Goal: Find specific page/section: Find specific page/section

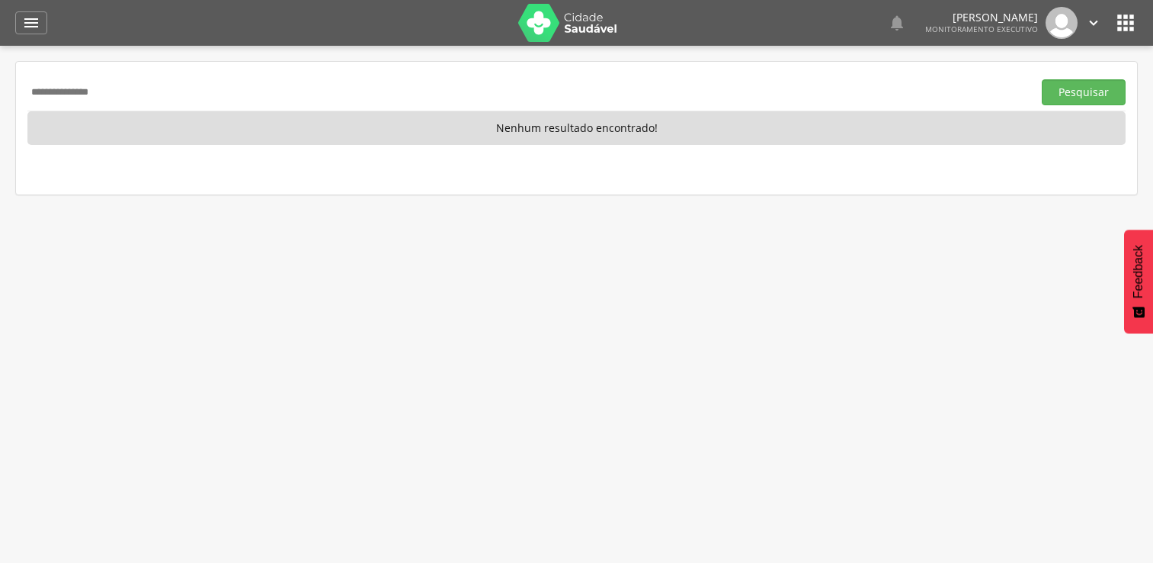
click at [158, 79] on input "**********" at bounding box center [526, 92] width 999 height 26
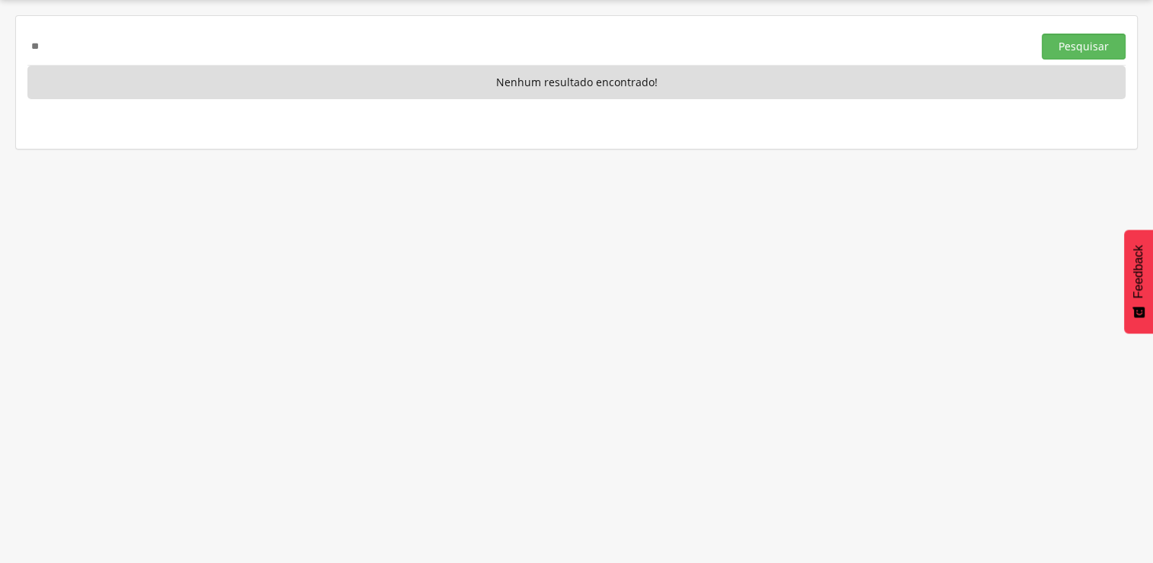
type input "*"
click at [1042, 34] on button "Pesquisar" at bounding box center [1084, 47] width 84 height 26
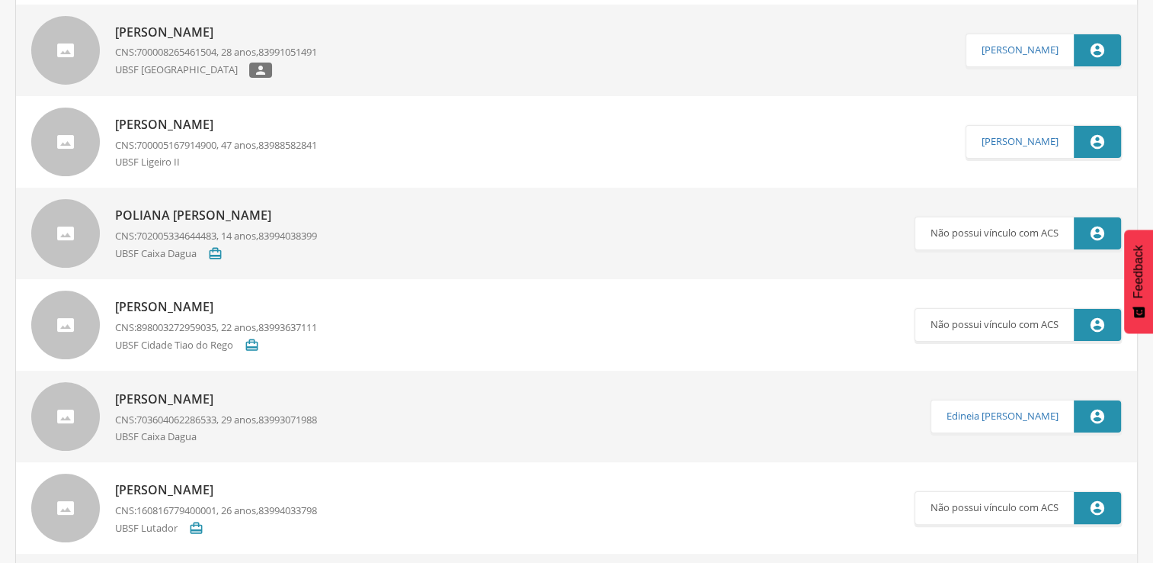
scroll to position [0, 0]
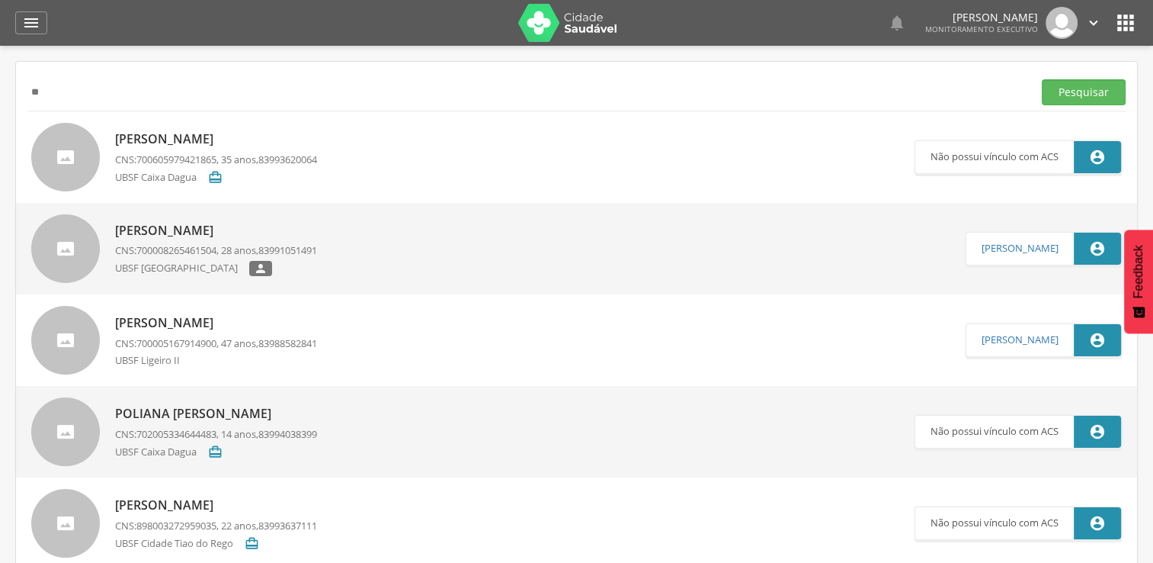
type input "*"
click at [1042, 79] on button "Pesquisar" at bounding box center [1084, 92] width 84 height 26
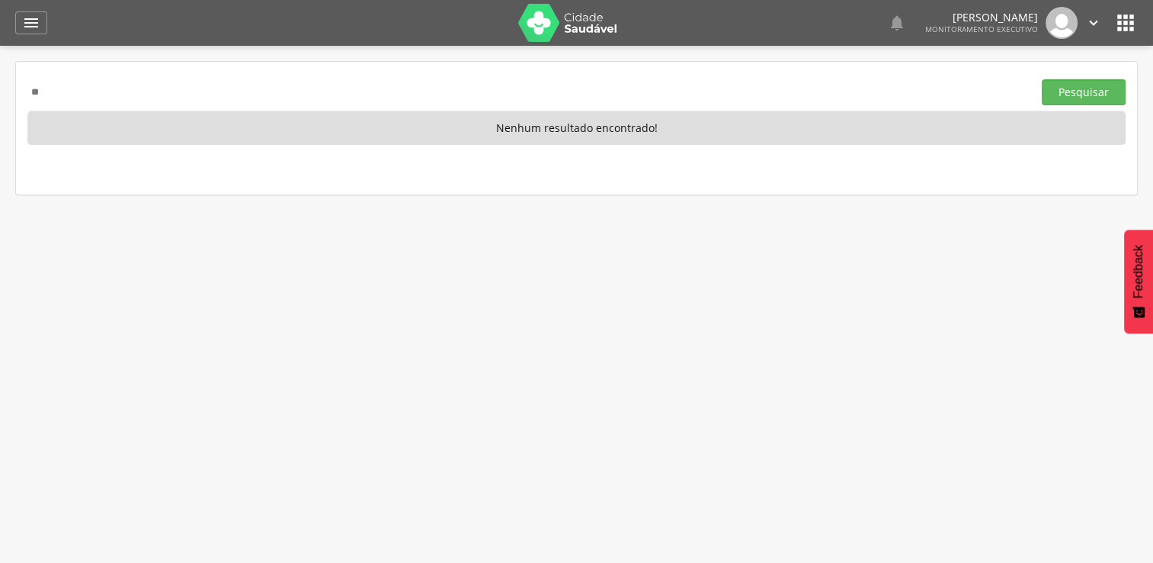
type input "*"
click at [1042, 79] on button "Pesquisar" at bounding box center [1084, 92] width 84 height 26
type input "*"
type input "**********"
click at [1042, 79] on button "Pesquisar" at bounding box center [1084, 92] width 84 height 26
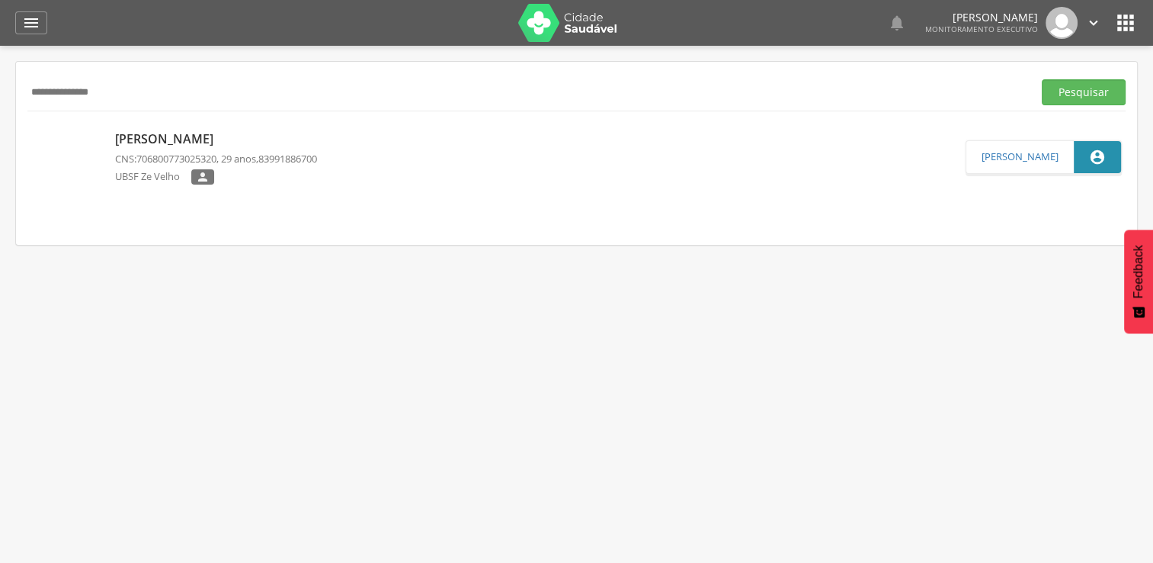
click at [250, 194] on div "[PERSON_NAME] de Farias CNS: 706800773025320 , 29 anos, 83991886700 UBSF Ze Vel…" at bounding box center [576, 156] width 1121 height 91
click at [258, 188] on div "[PERSON_NAME] de Farias CNS: 706800773025320 , 29 anos, 83991886700 UBSF Ze Vel…" at bounding box center [216, 157] width 202 height 69
